Goal: Transaction & Acquisition: Book appointment/travel/reservation

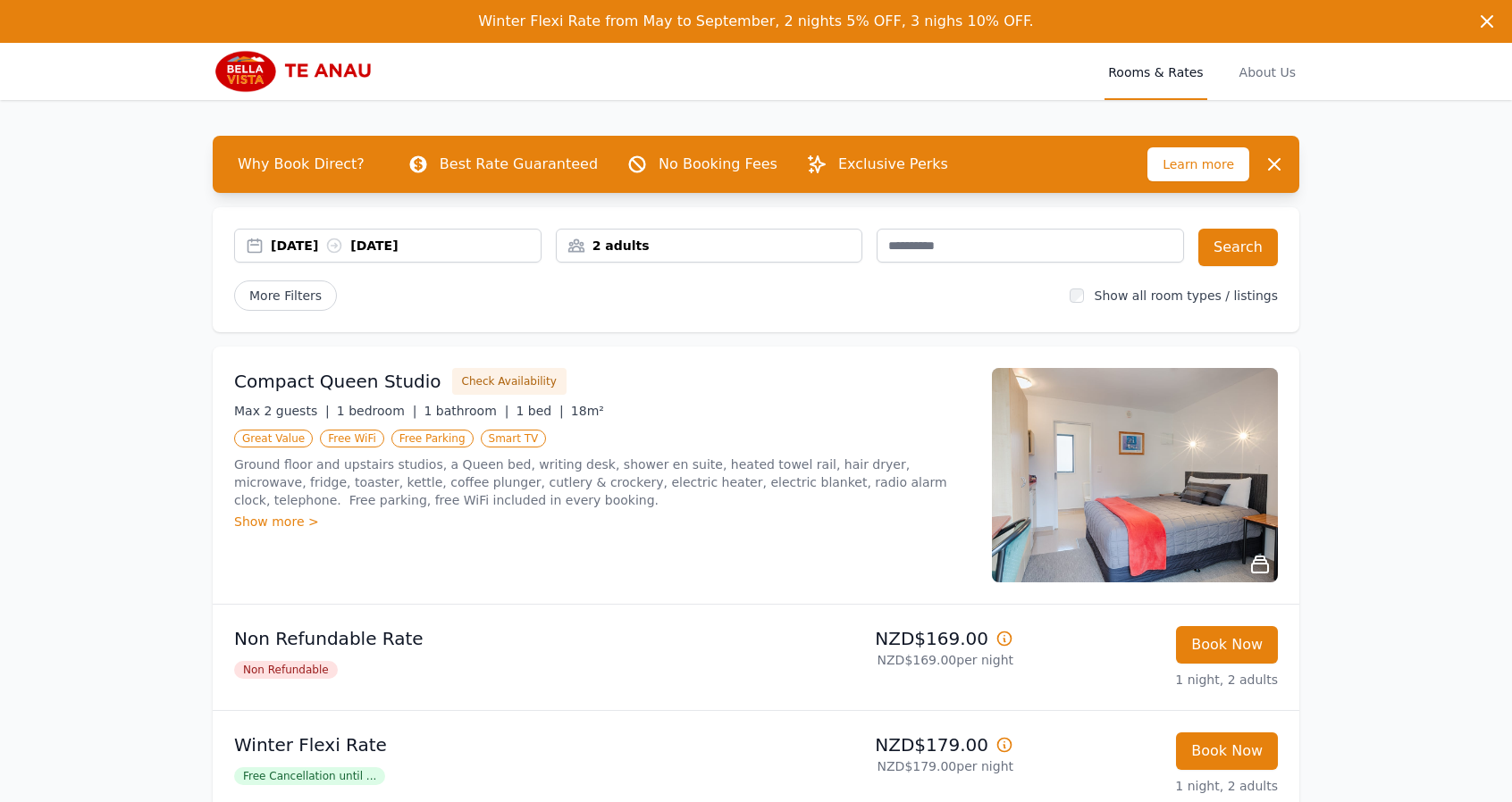
click at [291, 251] on div "[DATE] [DATE]" at bounding box center [405, 246] width 269 height 18
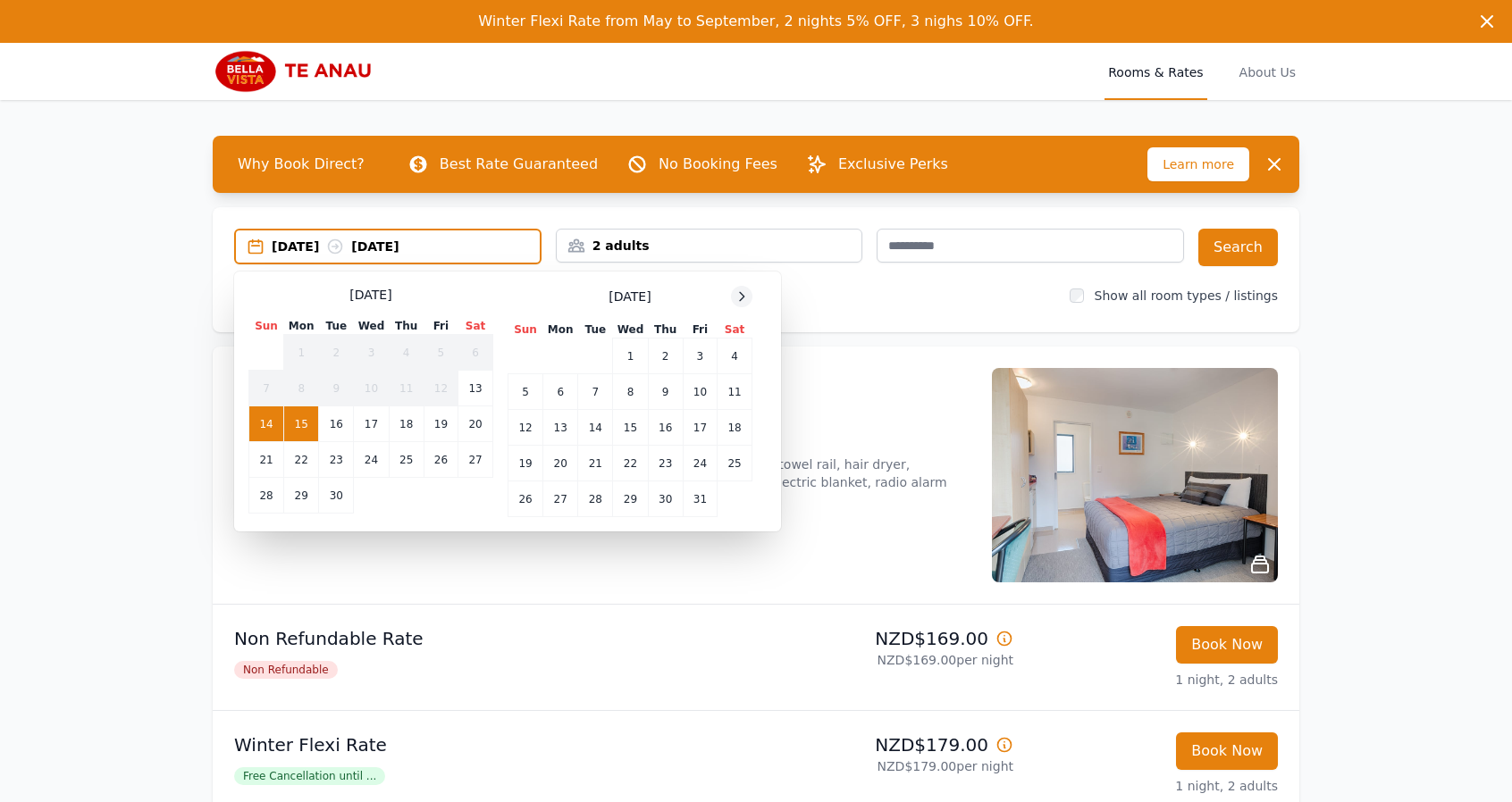
click at [733, 295] on div at bounding box center [742, 296] width 22 height 22
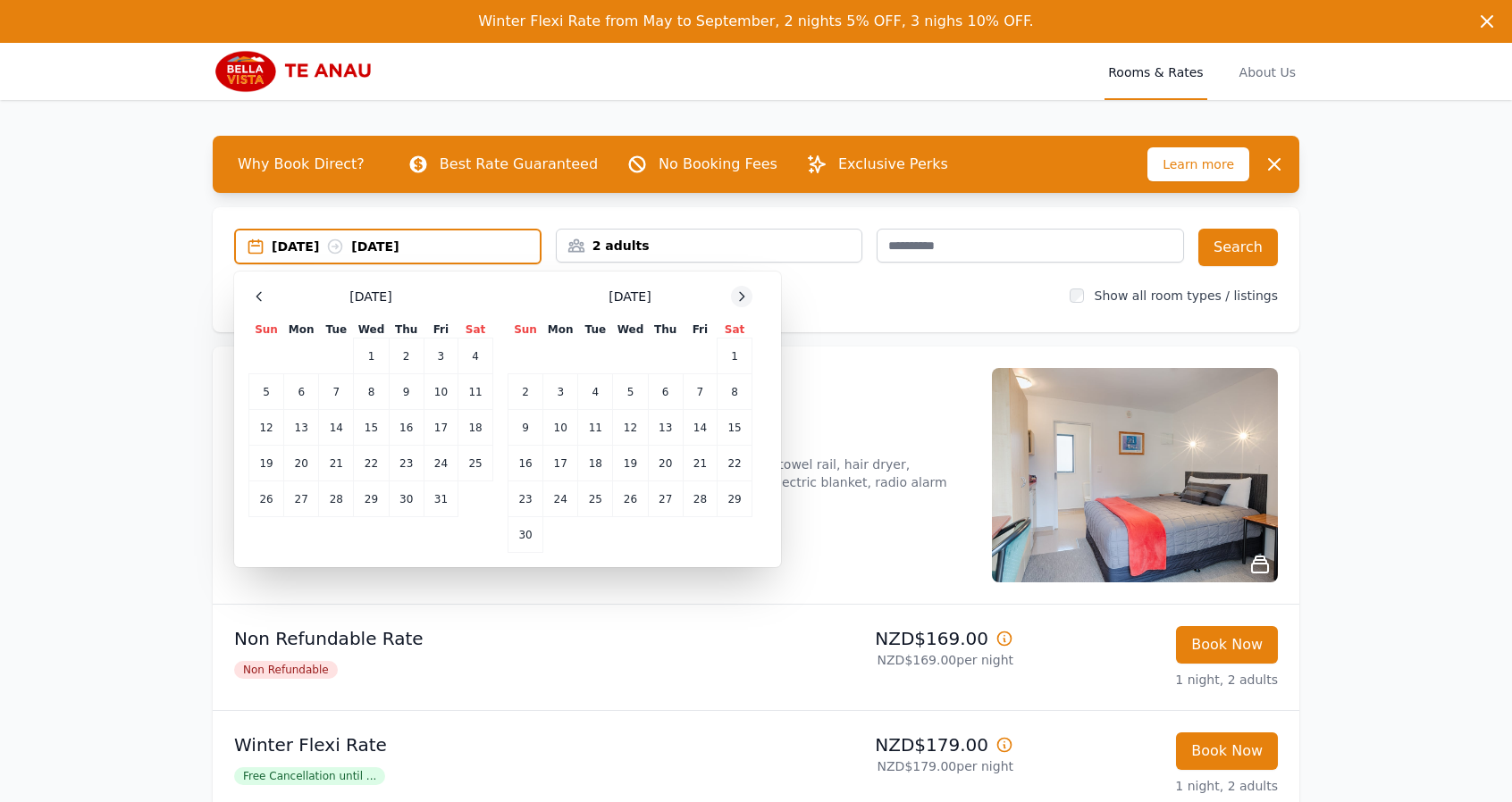
click at [733, 295] on div at bounding box center [742, 296] width 22 height 22
click at [697, 457] on td "26" at bounding box center [700, 464] width 34 height 36
click at [563, 503] on td "29" at bounding box center [560, 499] width 35 height 36
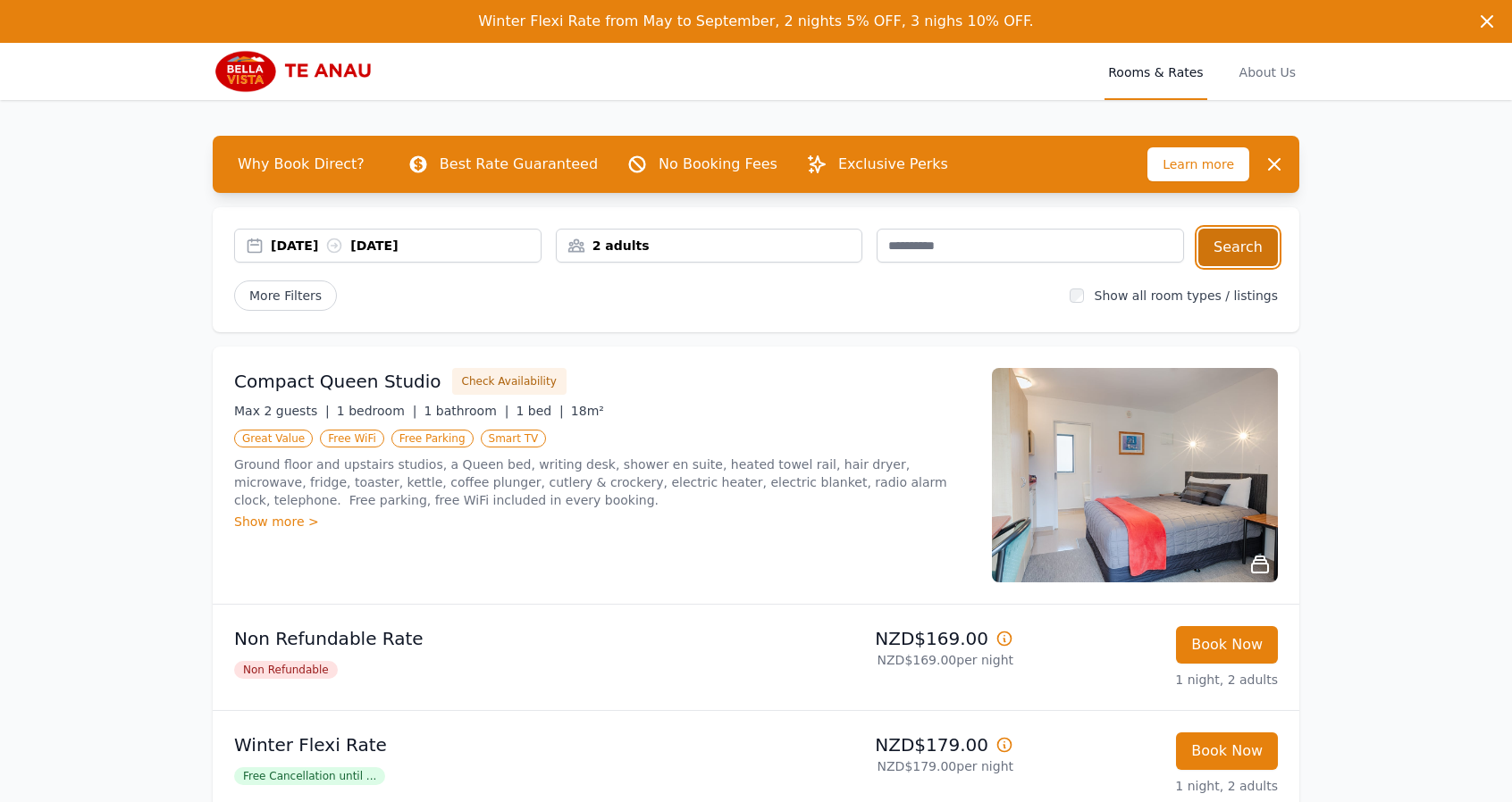
click at [1234, 248] on button "Search" at bounding box center [1238, 248] width 79 height 38
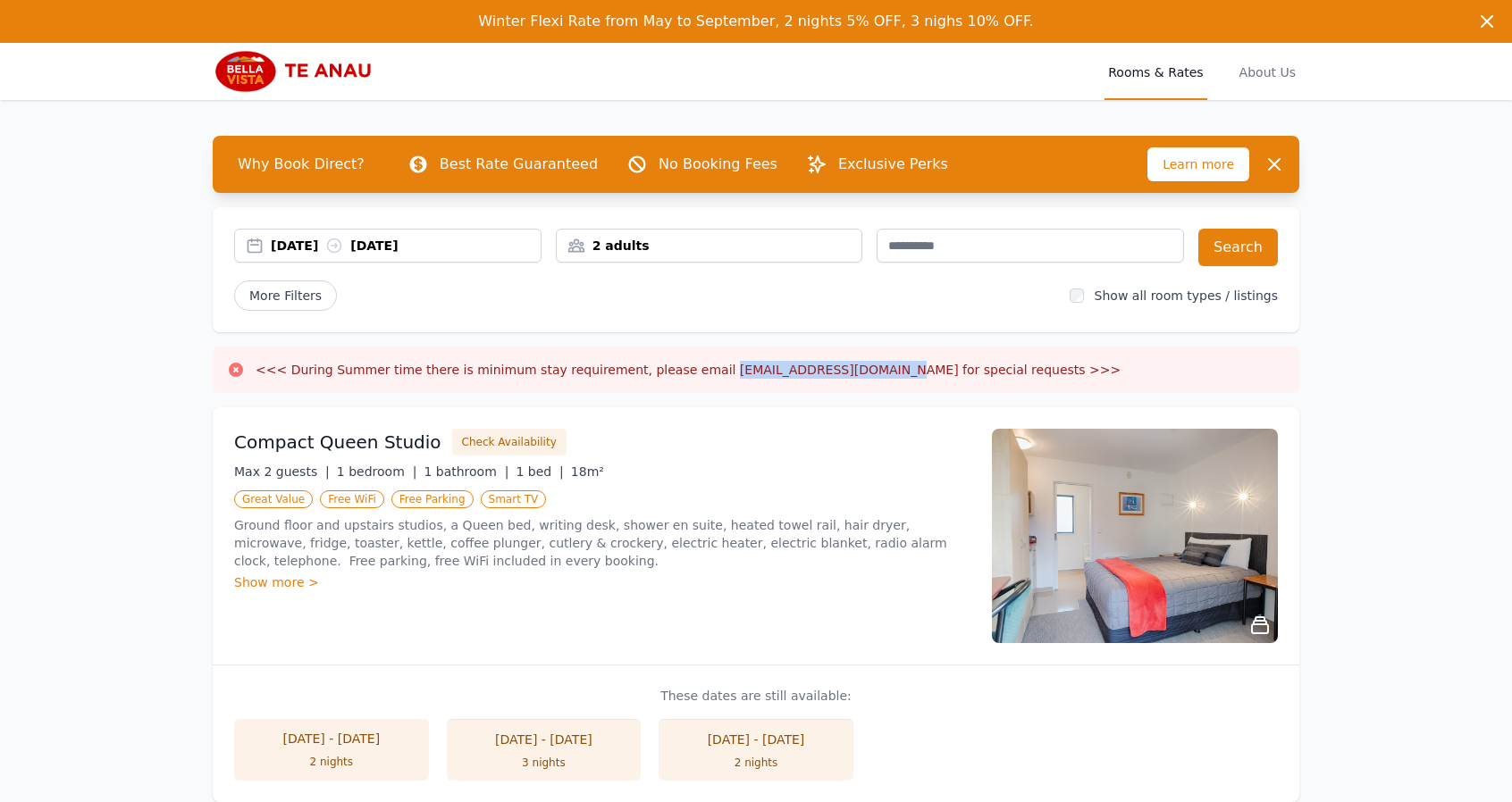
drag, startPoint x: 685, startPoint y: 372, endPoint x: 825, endPoint y: 369, distance: 140.0
click at [825, 369] on h3 "<<< During Summer time there is minimum stay requirement, please email [EMAIL_A…" at bounding box center [688, 370] width 865 height 18
copy h3 "[EMAIL_ADDRESS][DOMAIN_NAME]"
